Goal: Task Accomplishment & Management: Manage account settings

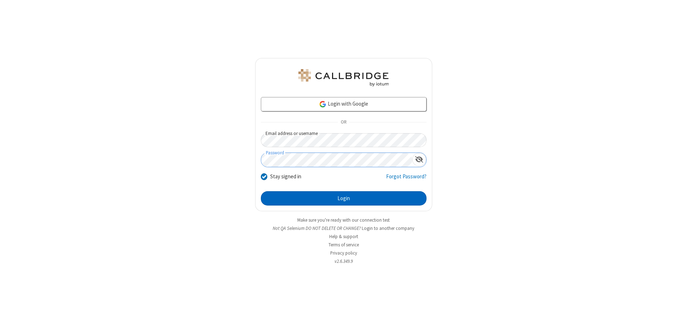
click at [343, 198] on button "Login" at bounding box center [344, 198] width 166 height 14
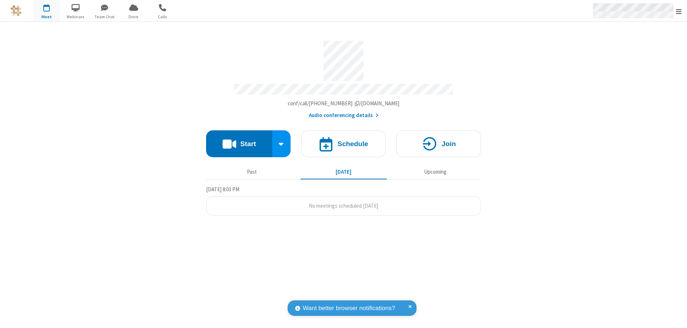
click at [679, 11] on span "Open menu" at bounding box center [679, 11] width 6 height 7
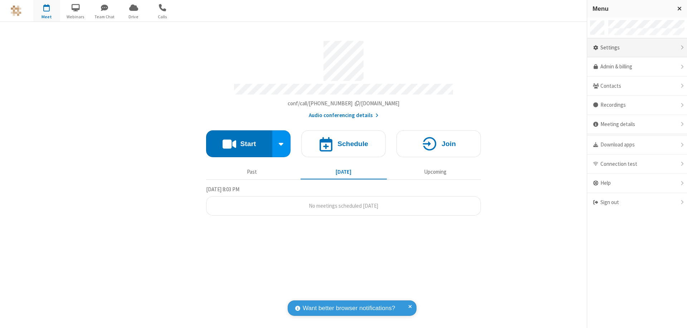
click at [637, 48] on div "Settings" at bounding box center [637, 47] width 100 height 19
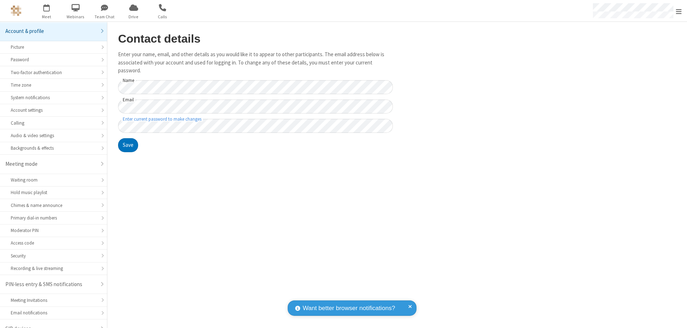
scroll to position [10, 0]
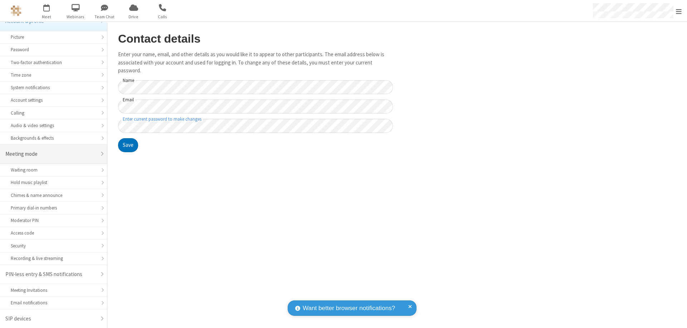
click at [51, 154] on div "Meeting mode" at bounding box center [50, 154] width 91 height 8
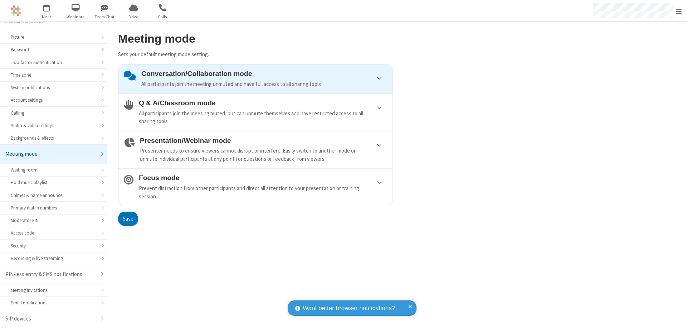
click at [255, 79] on div "Conversation/Collaboration mode All participants join the meeting unmuted and h…" at bounding box center [264, 79] width 246 height 18
click at [128, 218] on button "Save" at bounding box center [128, 218] width 20 height 14
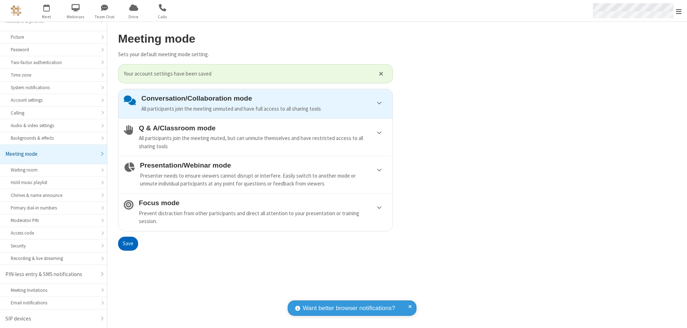
click at [679, 11] on span "Open menu" at bounding box center [679, 11] width 6 height 7
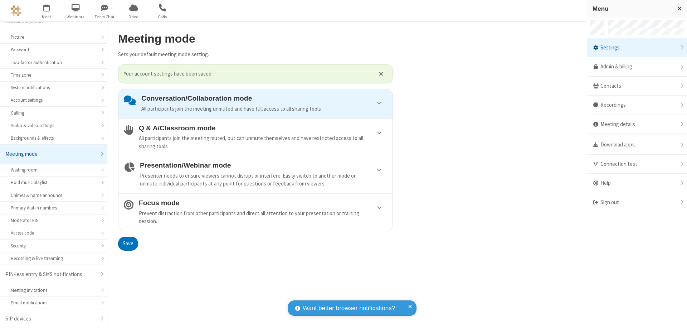
click at [637, 202] on div "Sign out" at bounding box center [637, 202] width 100 height 19
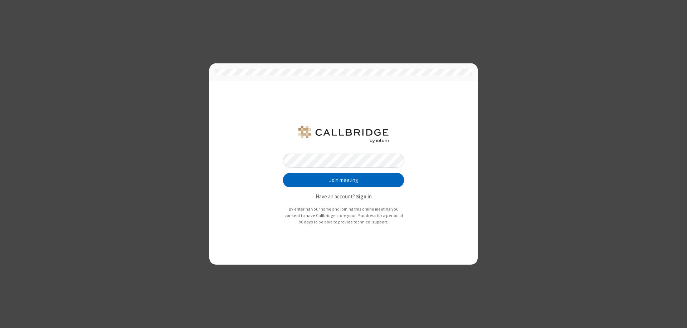
click at [343, 180] on button "Join meeting" at bounding box center [343, 180] width 121 height 14
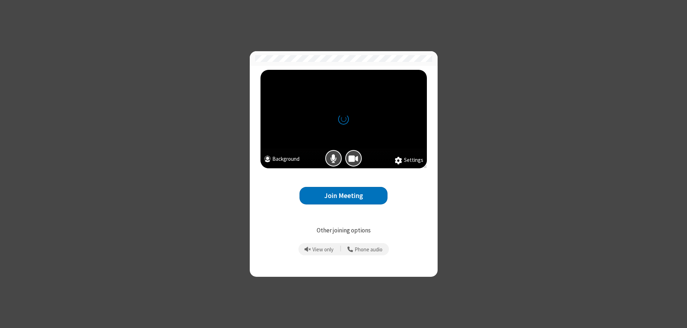
click at [343, 195] on button "Join Meeting" at bounding box center [343, 196] width 88 height 18
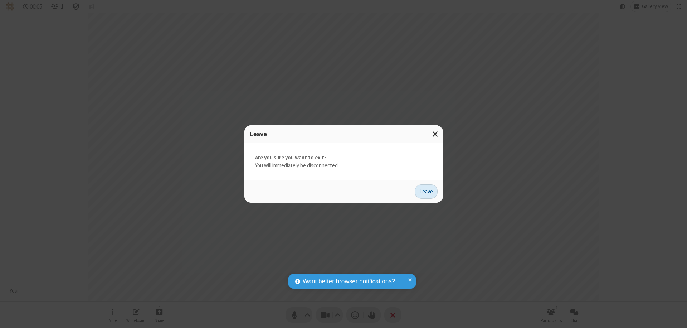
click at [426, 191] on button "Leave" at bounding box center [426, 191] width 23 height 14
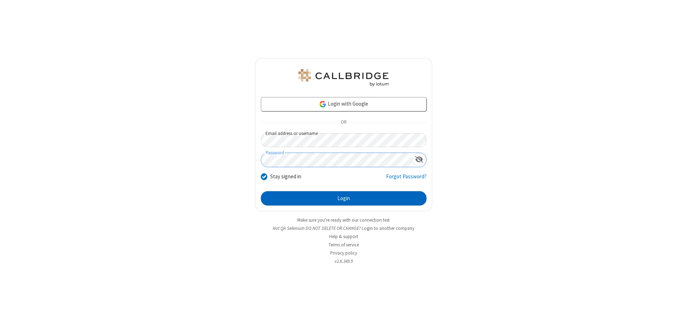
click at [343, 198] on button "Login" at bounding box center [344, 198] width 166 height 14
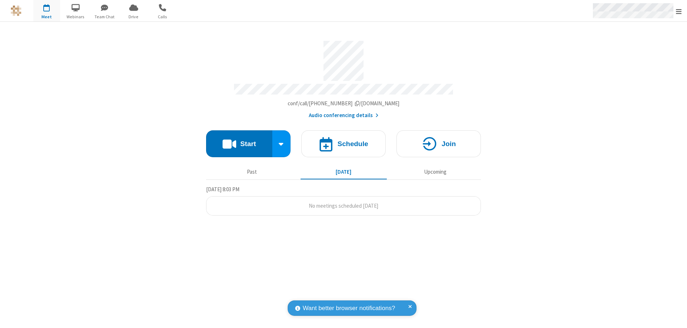
click at [679, 11] on span "Open menu" at bounding box center [679, 11] width 6 height 7
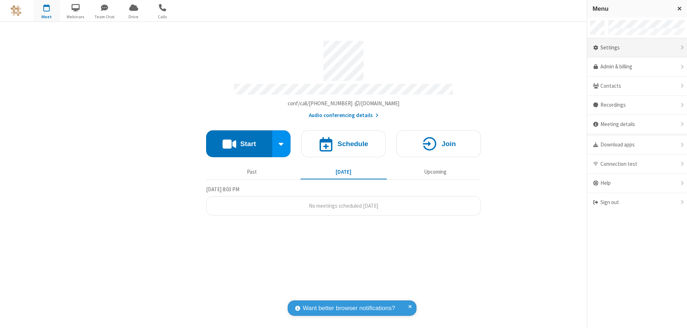
click at [637, 48] on div "Settings" at bounding box center [637, 47] width 100 height 19
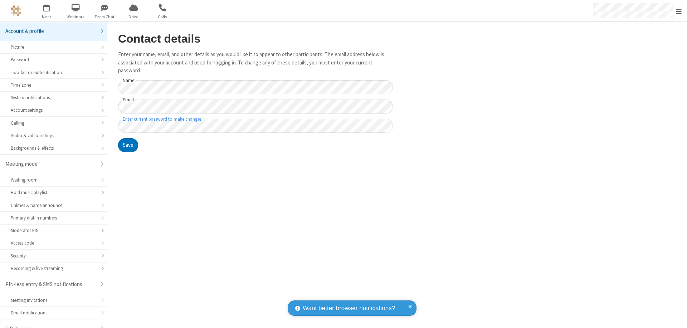
scroll to position [10, 0]
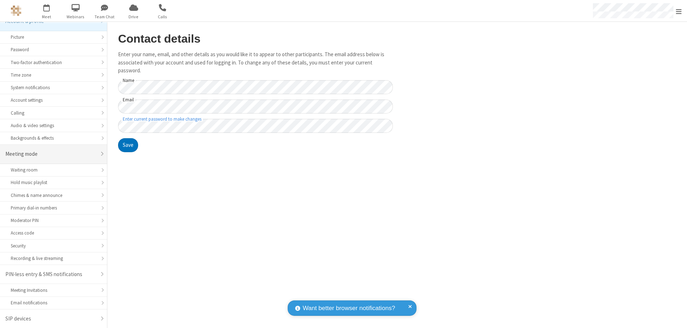
click at [51, 154] on div "Meeting mode" at bounding box center [50, 154] width 91 height 8
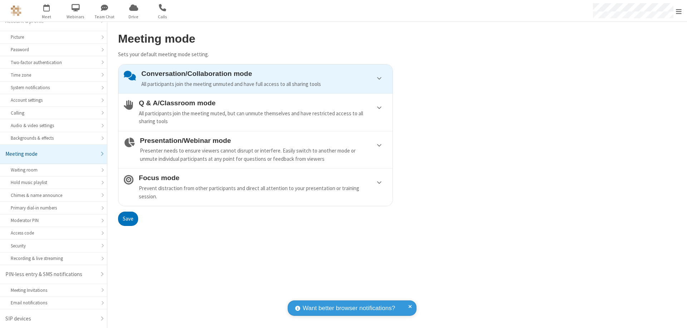
click at [255, 79] on div "Conversation/Collaboration mode All participants join the meeting unmuted and h…" at bounding box center [264, 79] width 246 height 18
click at [128, 218] on button "Save" at bounding box center [128, 218] width 20 height 14
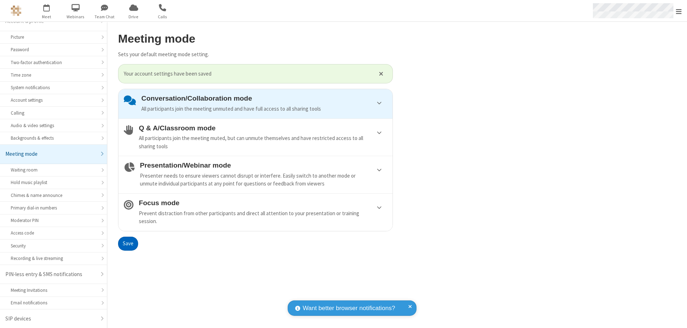
click at [679, 11] on span "Open menu" at bounding box center [679, 11] width 6 height 7
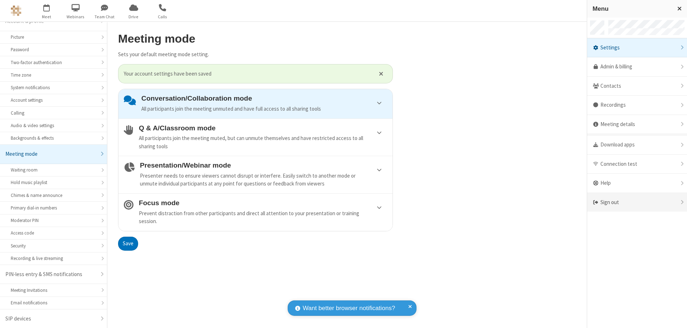
click at [637, 202] on div "Sign out" at bounding box center [637, 202] width 100 height 19
